Goal: Task Accomplishment & Management: Use online tool/utility

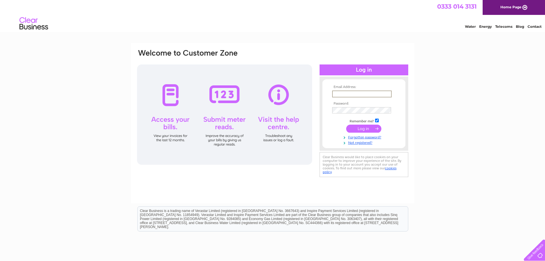
click at [348, 94] on input "text" at bounding box center [361, 93] width 59 height 7
drag, startPoint x: 342, startPoint y: 94, endPoint x: 325, endPoint y: 94, distance: 17.7
click at [325, 94] on form "Email Address: in Password: Remember me?" at bounding box center [363, 115] width 83 height 60
type input "susan@bradburne.co.uk"
click at [346, 124] on input "submit" at bounding box center [363, 128] width 35 height 8
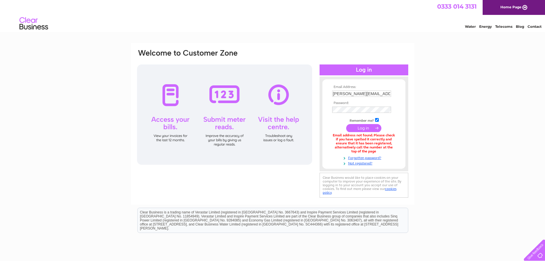
click at [378, 94] on input "[PERSON_NAME][EMAIL_ADDRESS][PERSON_NAME][DOMAIN_NAME]" at bounding box center [361, 93] width 59 height 6
drag, startPoint x: 344, startPoint y: 94, endPoint x: 328, endPoint y: 97, distance: 16.7
click at [328, 97] on form "Email Address: susan@bradburne.co.uk Password:" at bounding box center [363, 125] width 83 height 81
type input "alison@bradburne.co.uk"
click at [346, 124] on input "submit" at bounding box center [363, 128] width 35 height 8
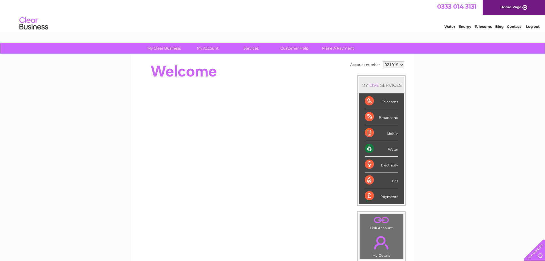
click at [448, 27] on link "Water" at bounding box center [449, 26] width 11 height 4
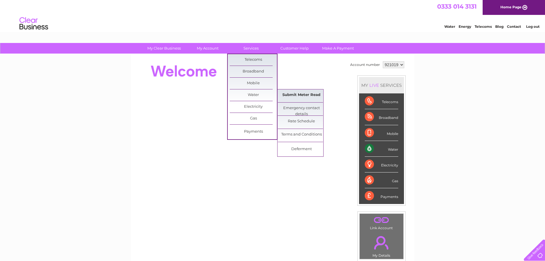
click at [297, 96] on link "Submit Meter Read" at bounding box center [301, 94] width 47 height 11
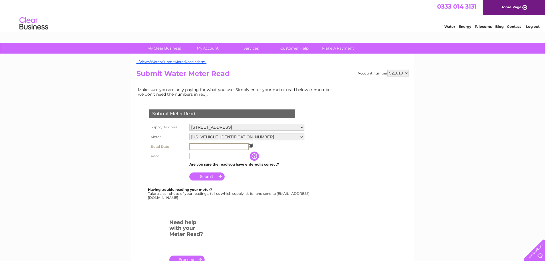
click at [195, 146] on input "text" at bounding box center [218, 146] width 59 height 7
click at [252, 144] on img at bounding box center [251, 145] width 4 height 5
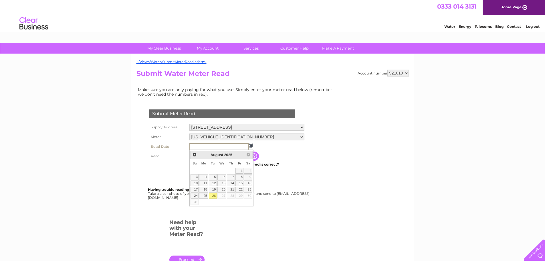
click at [214, 195] on link "26" at bounding box center [213, 196] width 8 height 6
type input "[DATE]"
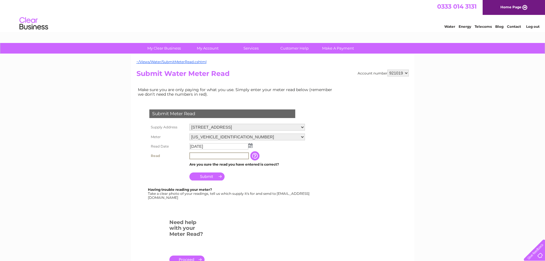
click at [202, 157] on input "text" at bounding box center [218, 155] width 59 height 7
type input "00233"
click at [257, 155] on input "button" at bounding box center [255, 155] width 10 height 9
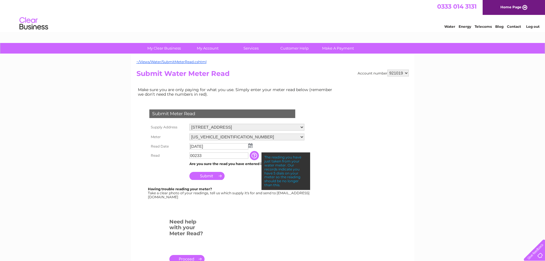
click at [213, 175] on input "Submit" at bounding box center [206, 176] width 35 height 8
